Goal: Navigation & Orientation: Find specific page/section

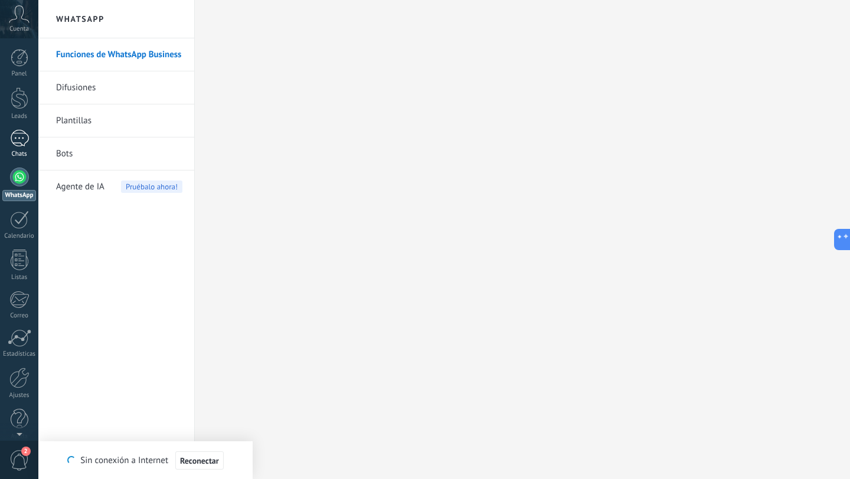
click at [18, 136] on div at bounding box center [19, 138] width 19 height 17
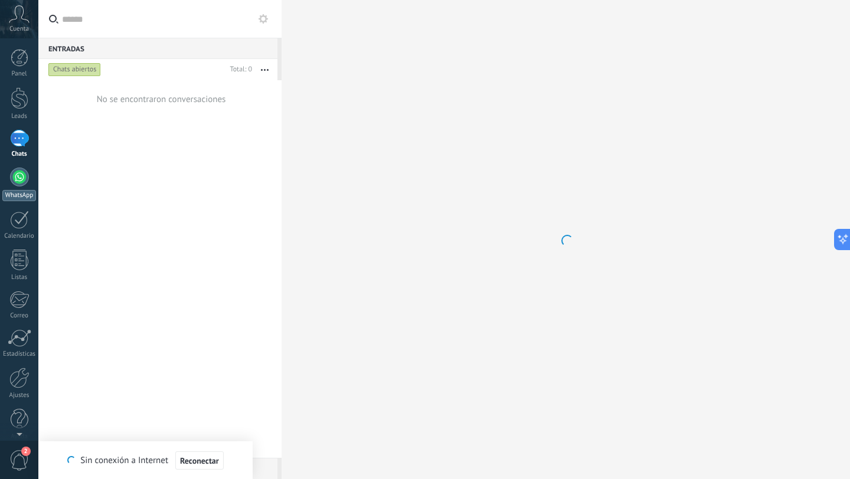
click at [21, 183] on div at bounding box center [19, 177] width 19 height 19
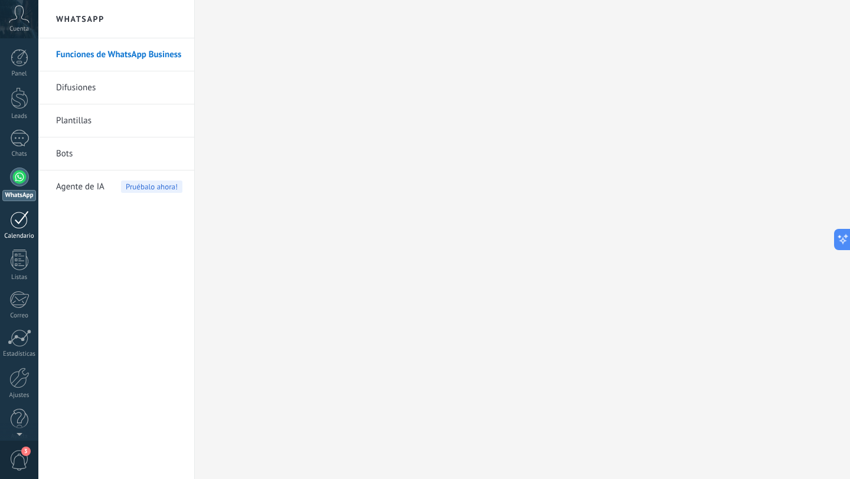
click at [19, 228] on div at bounding box center [19, 220] width 19 height 18
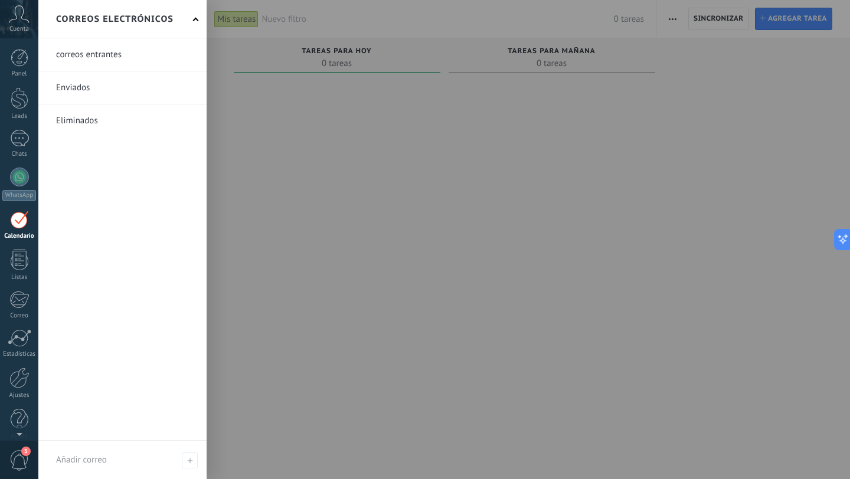
scroll to position [12, 0]
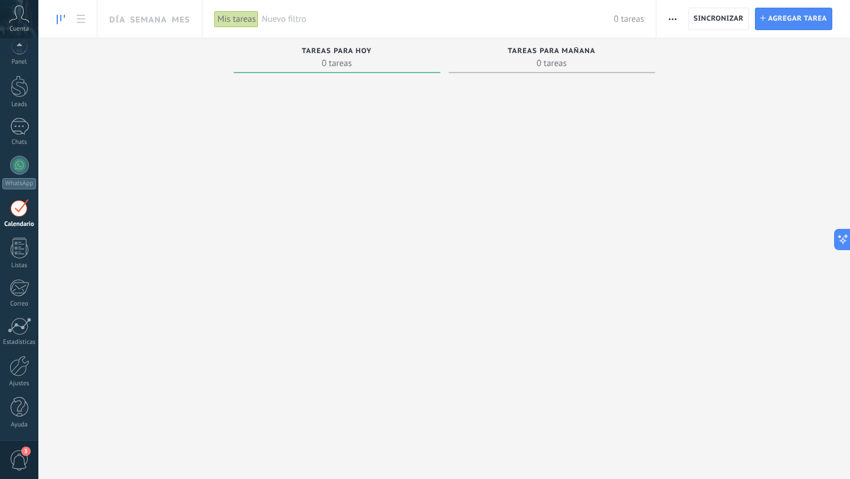
click at [27, 454] on span "3" at bounding box center [25, 451] width 9 height 9
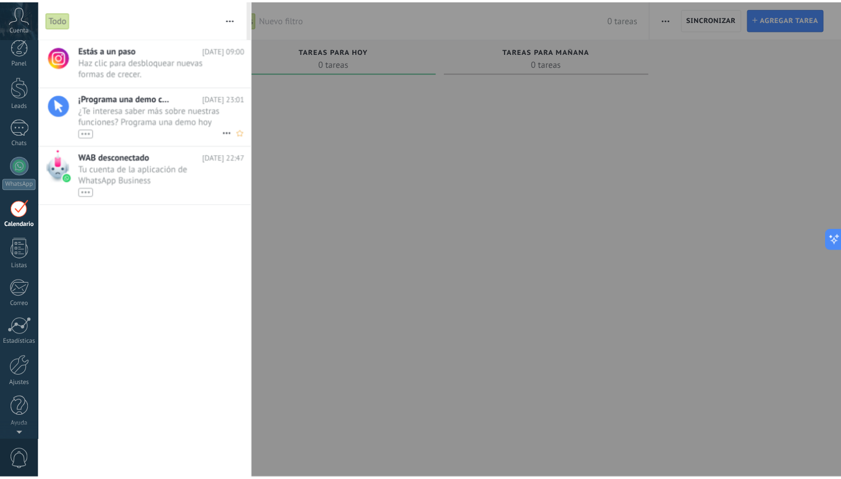
scroll to position [0, 0]
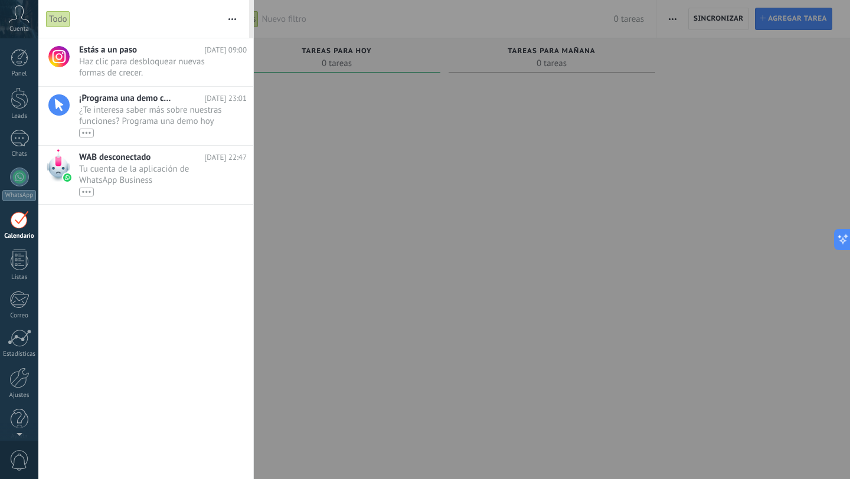
click at [22, 225] on div at bounding box center [19, 220] width 19 height 18
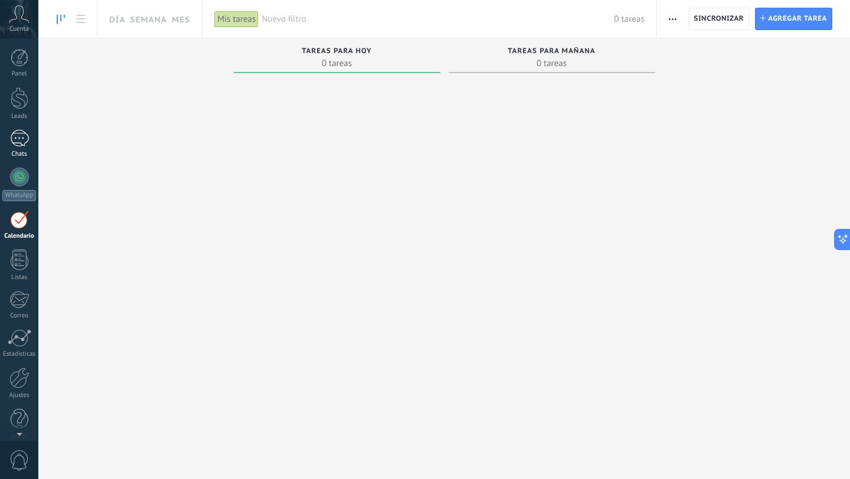
click at [27, 136] on div at bounding box center [19, 138] width 19 height 17
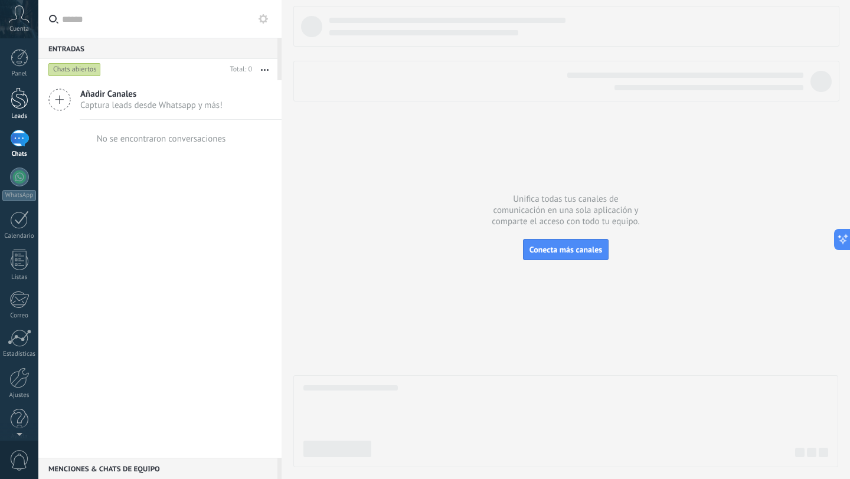
click at [25, 96] on div at bounding box center [20, 98] width 18 height 22
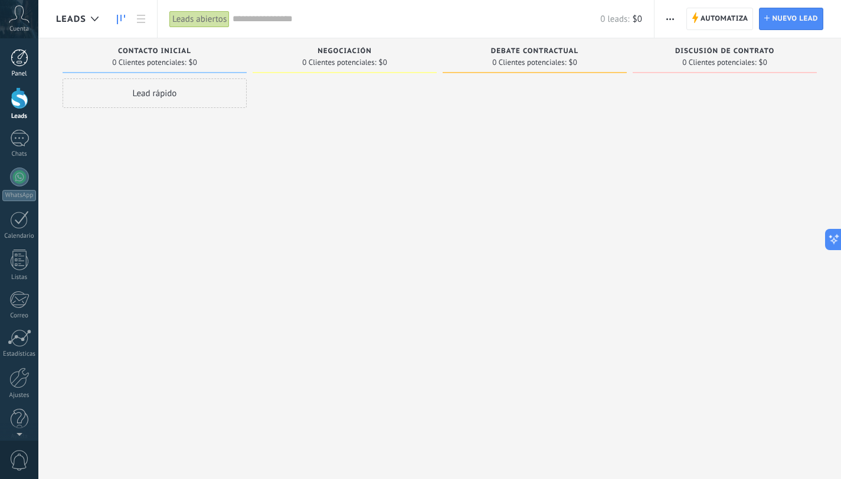
click at [22, 70] on div "Panel" at bounding box center [19, 74] width 34 height 8
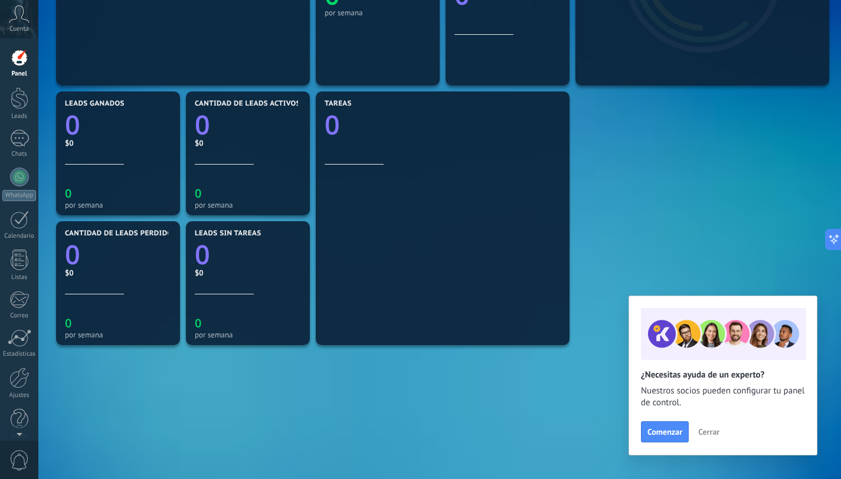
scroll to position [356, 0]
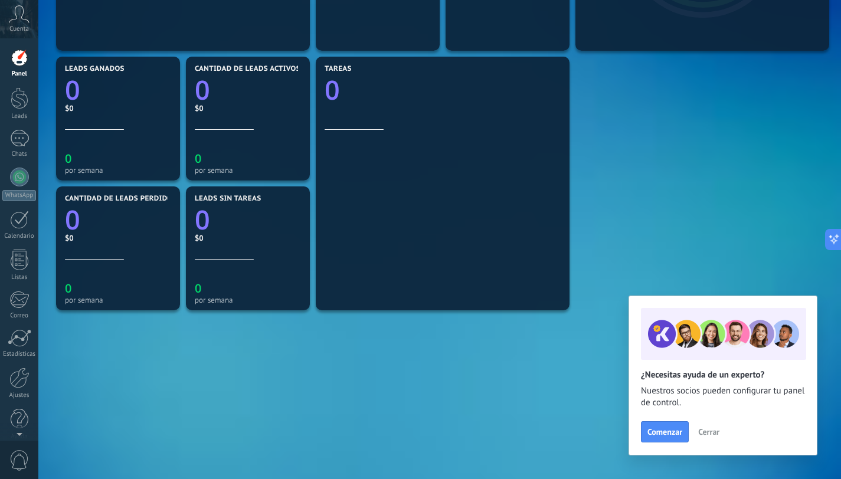
click at [459, 215] on div at bounding box center [443, 216] width 236 height 173
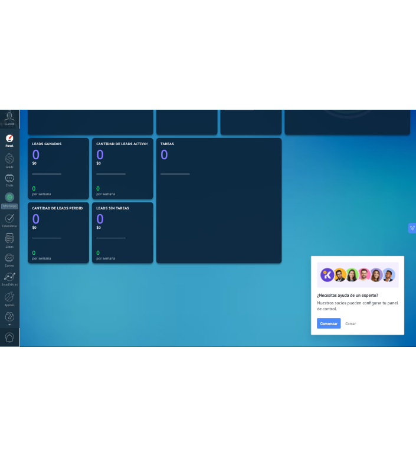
scroll to position [175, 0]
